Goal: Find specific page/section: Find specific page/section

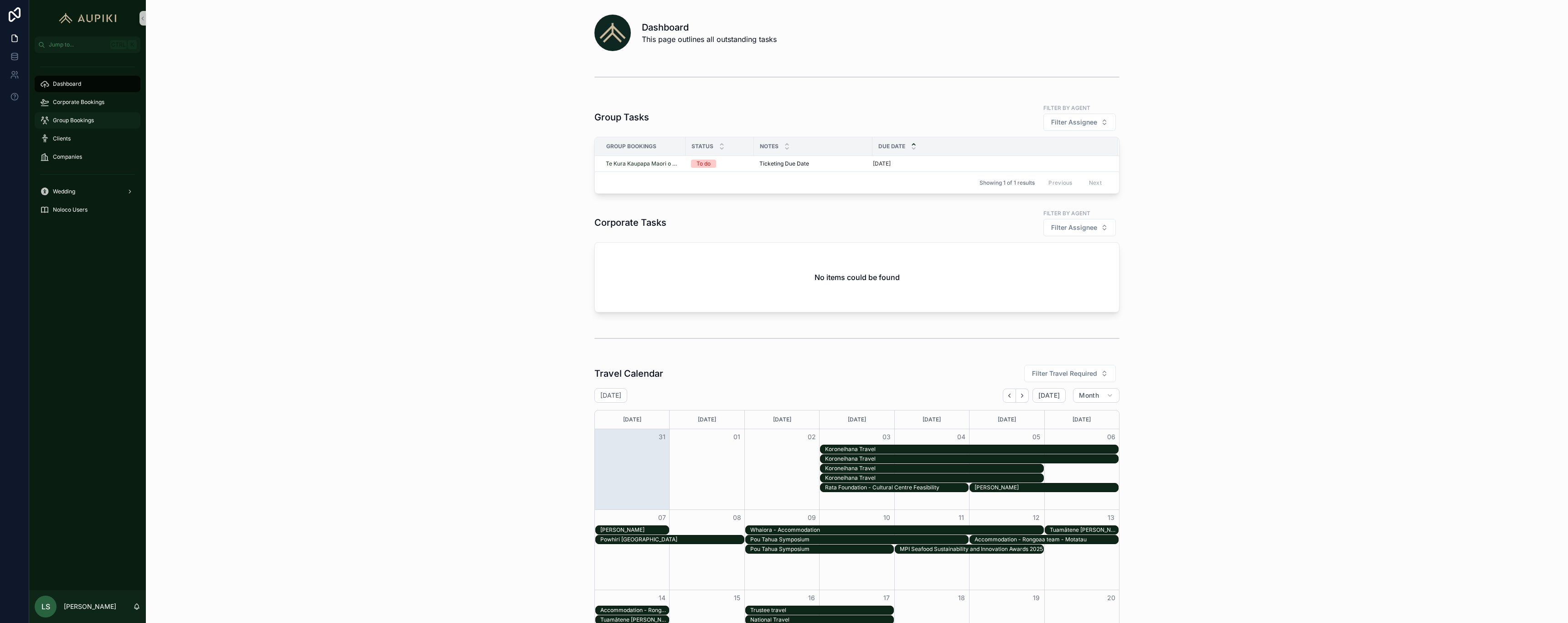
click at [65, 117] on span "Group Bookings" at bounding box center [73, 121] width 41 height 7
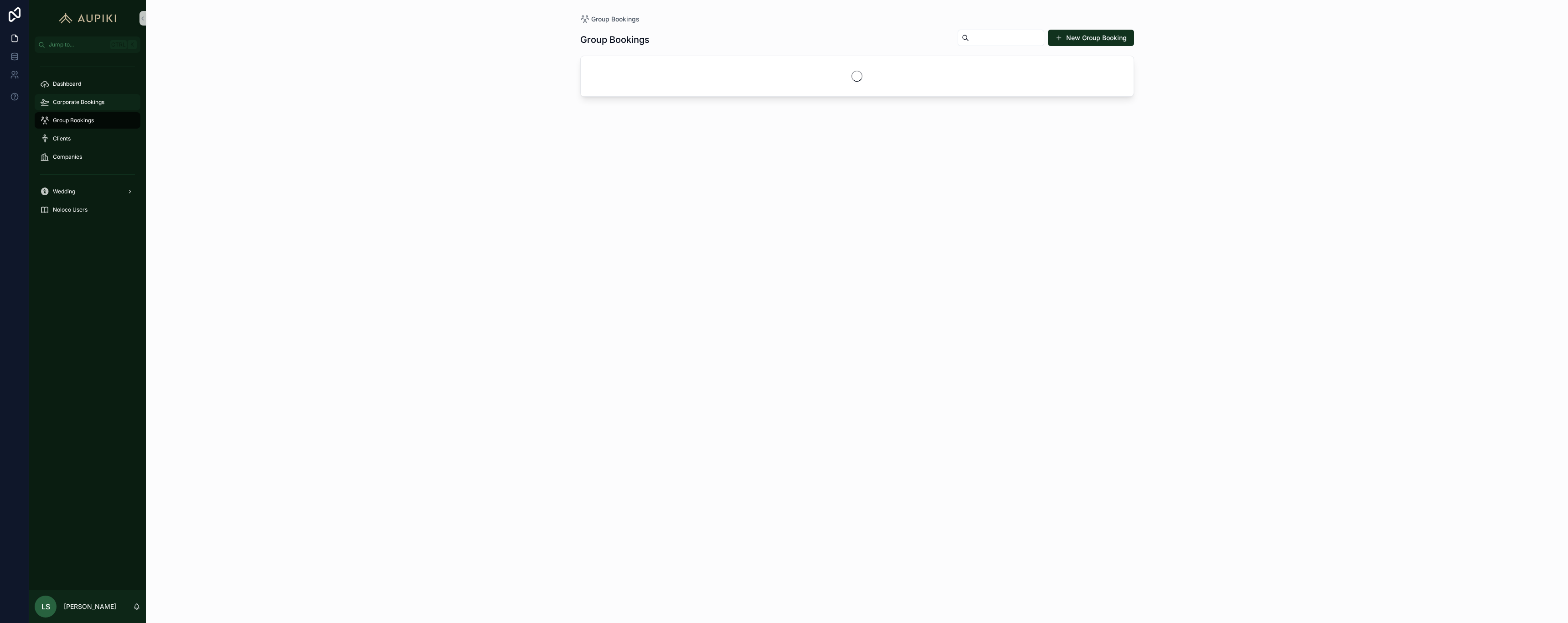
click at [89, 102] on span "Corporate Bookings" at bounding box center [79, 102] width 52 height 7
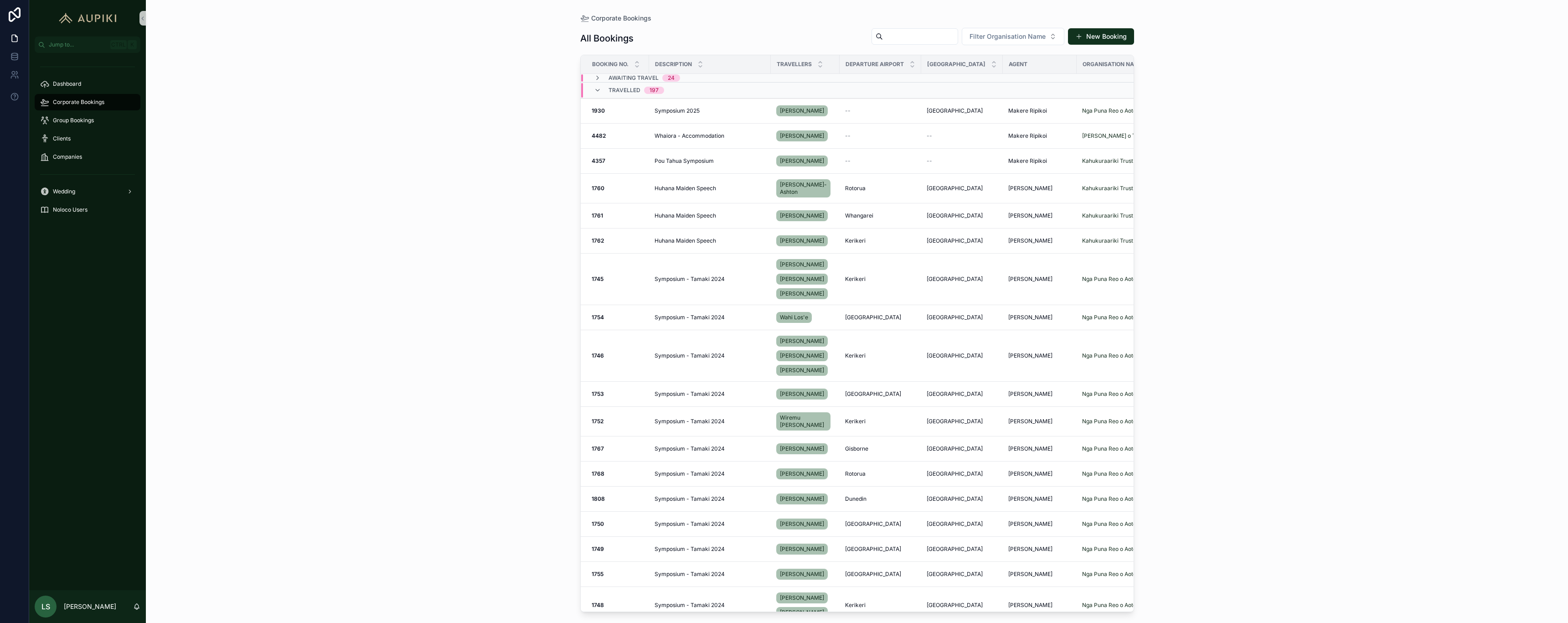
click at [632, 90] on span "Travelled" at bounding box center [625, 90] width 32 height 7
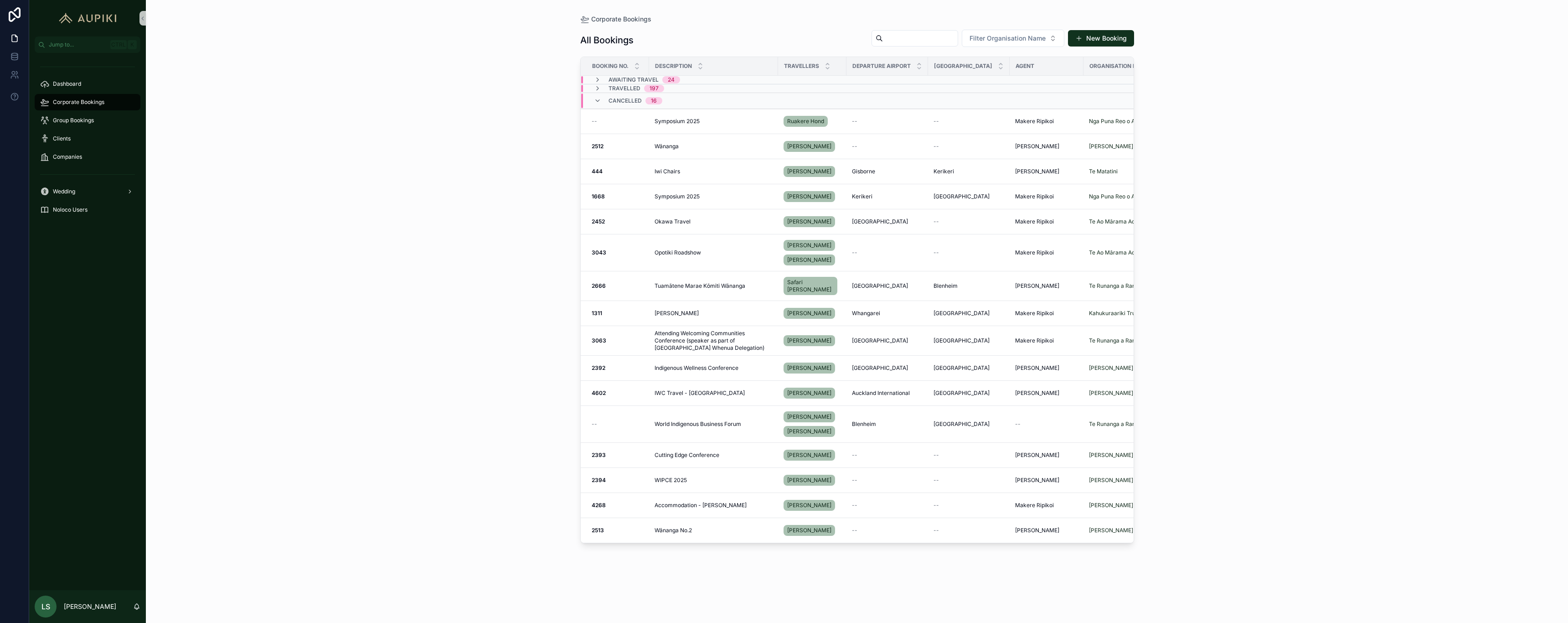
click at [635, 88] on span "Travelled" at bounding box center [625, 88] width 32 height 7
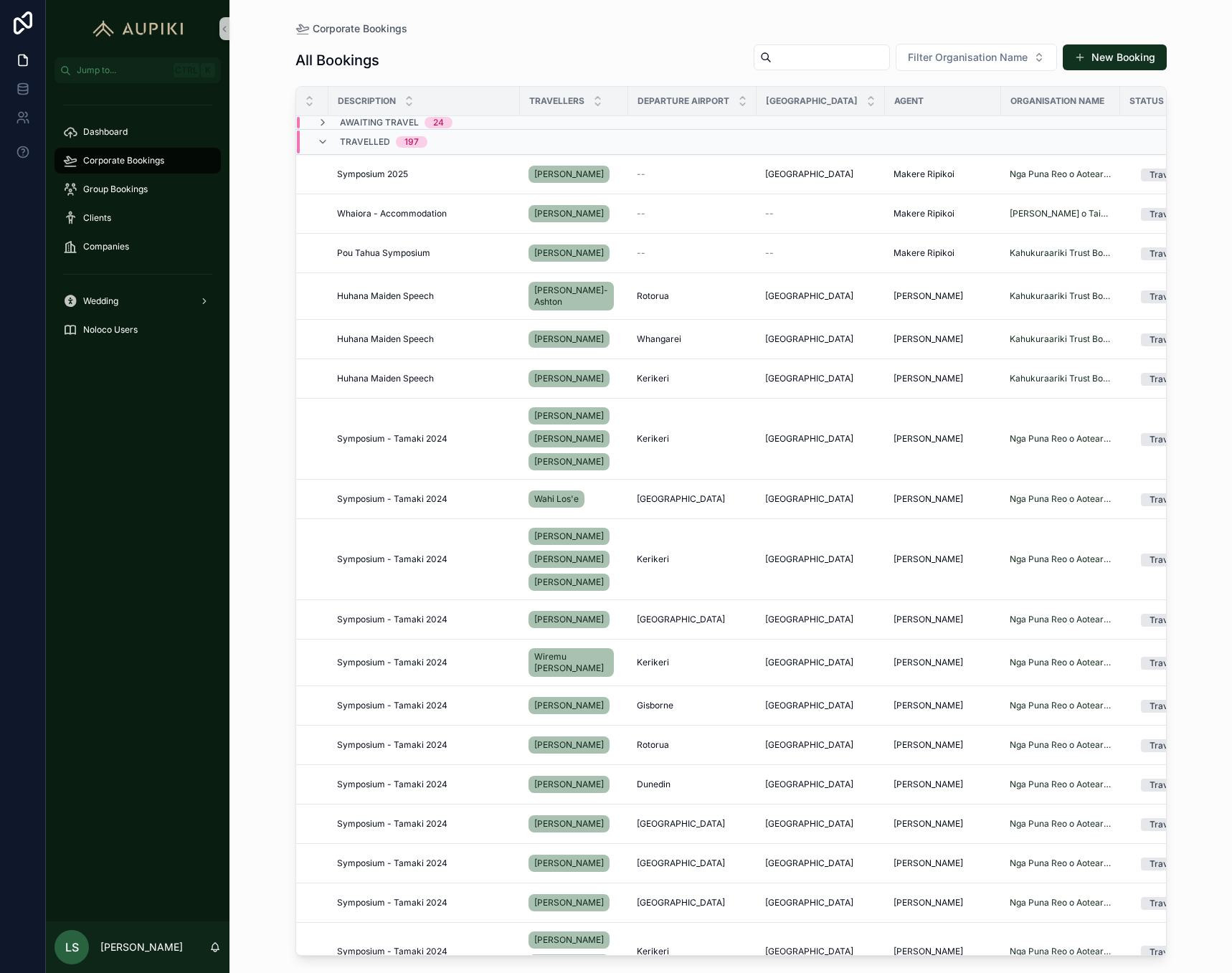
scroll to position [0, 247]
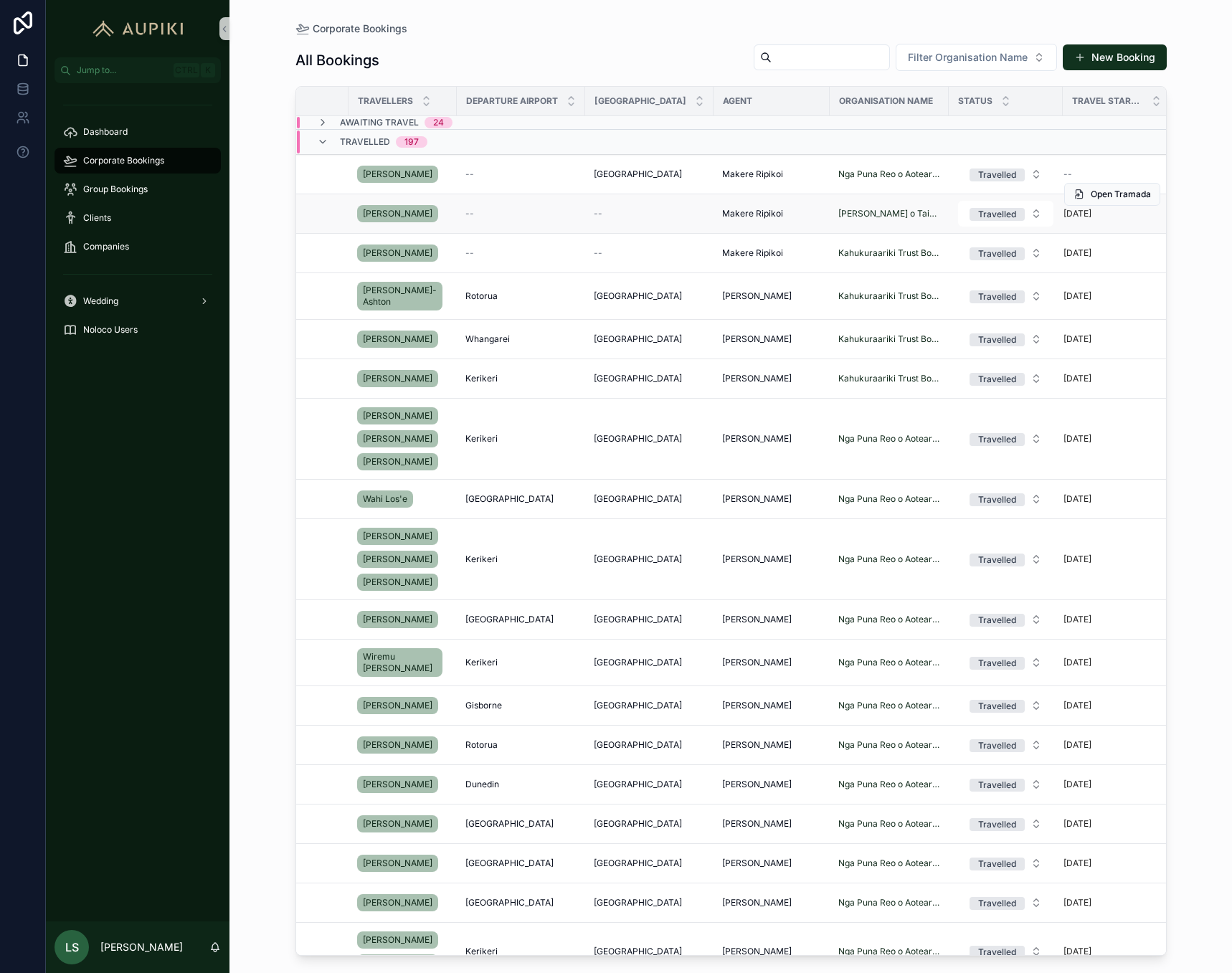
click at [623, 228] on td "--" at bounding box center [649, 214] width 128 height 39
click at [650, 229] on td "--" at bounding box center [649, 214] width 128 height 39
click at [649, 219] on div "--" at bounding box center [649, 214] width 111 height 11
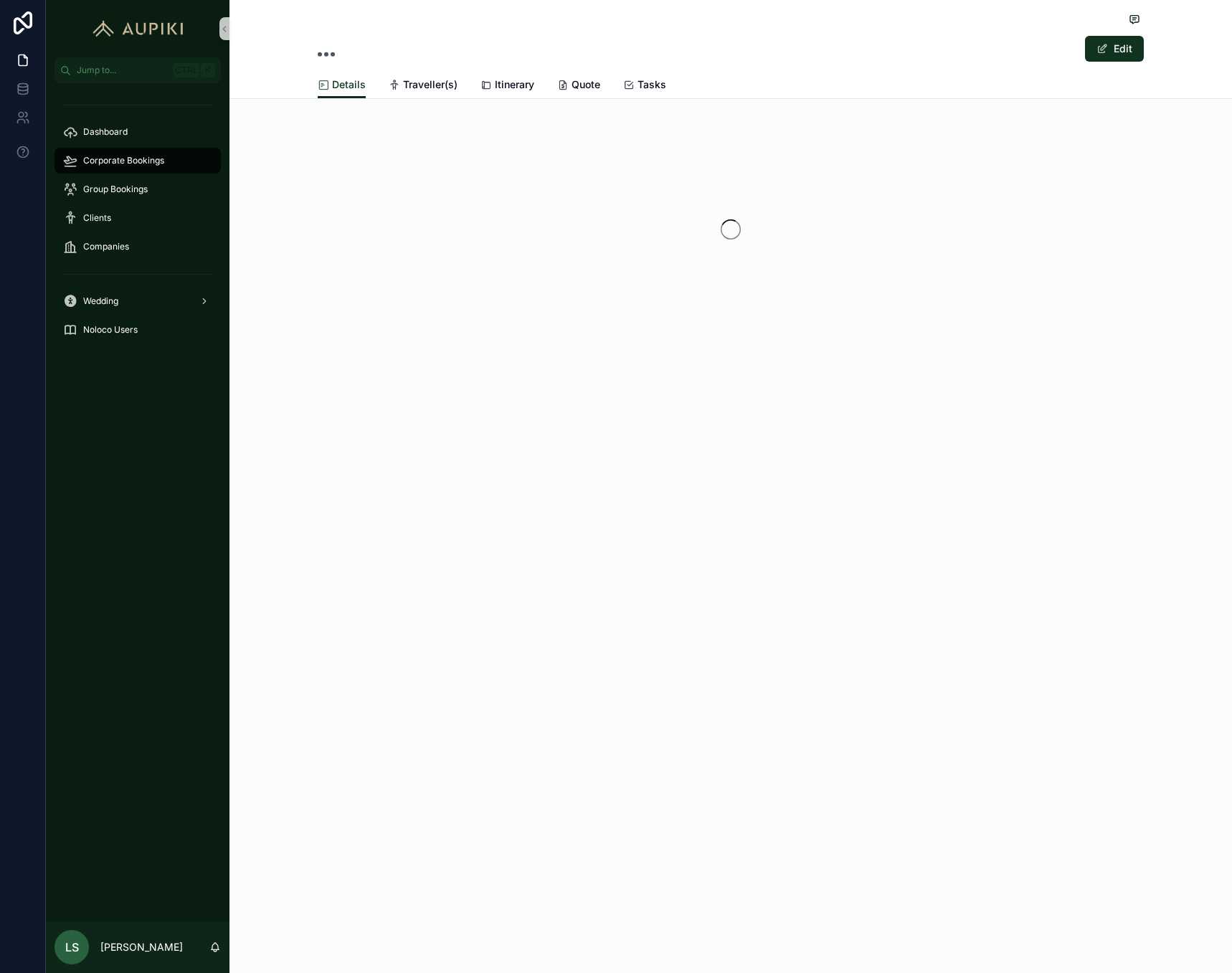
click at [649, 221] on div "scrollable content" at bounding box center [730, 229] width 1002 height 227
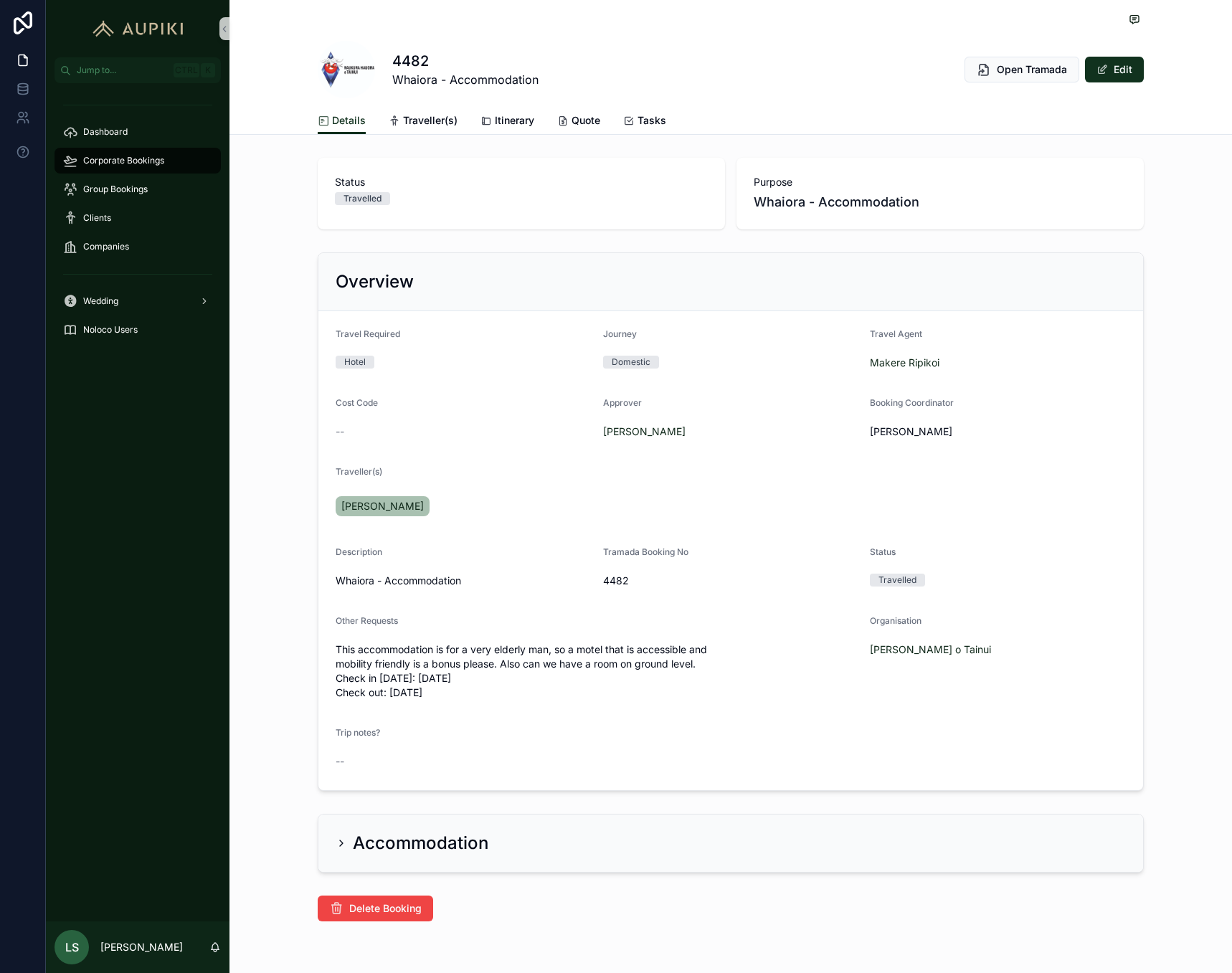
click at [99, 518] on div "Dashboard Corporate Bookings Group Bookings Clients Companies Wedding Noloco Us…" at bounding box center [138, 502] width 184 height 838
